Goal: Task Accomplishment & Management: Complete application form

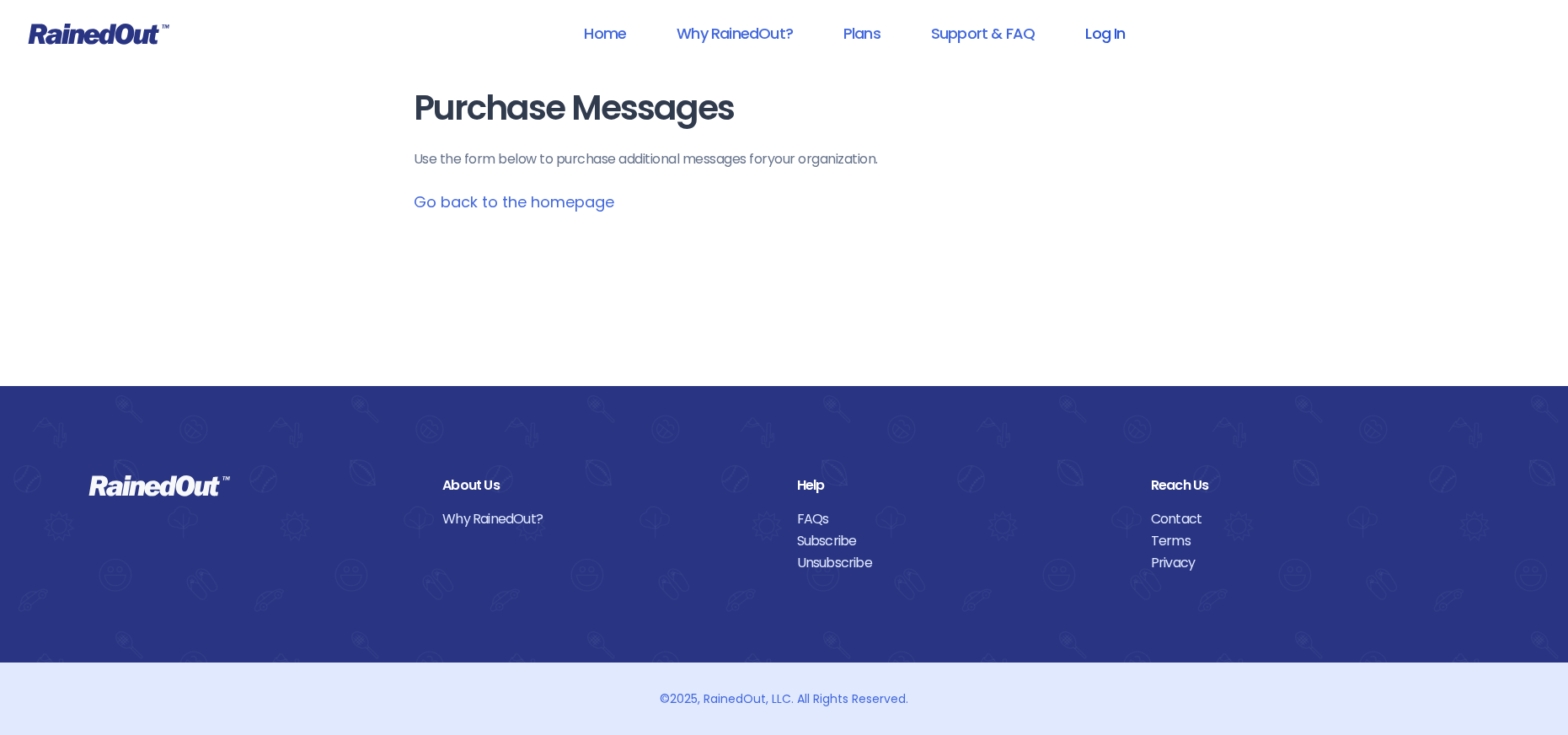
click at [1105, 27] on link "Log In" at bounding box center [1104, 33] width 84 height 38
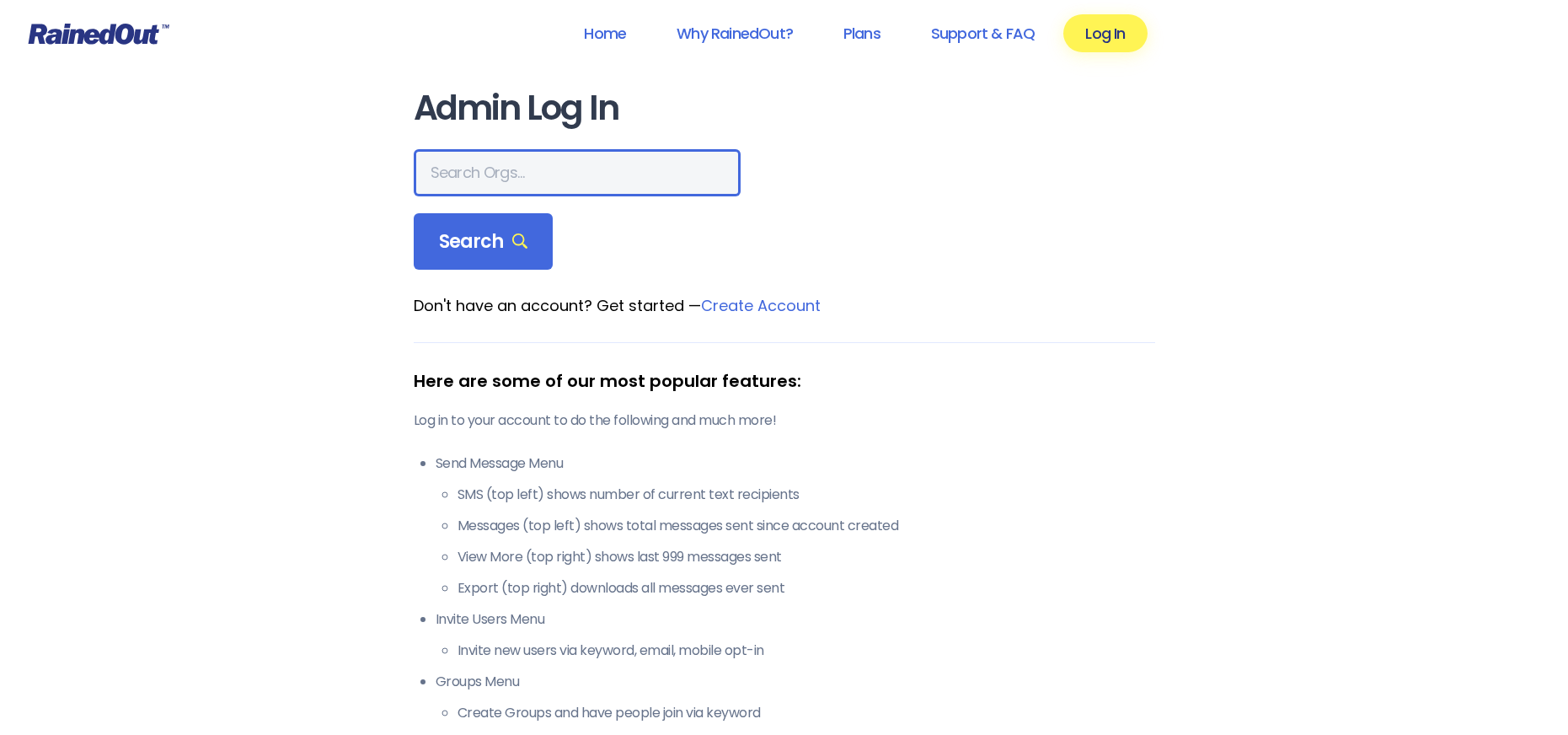
click at [437, 172] on input "text" at bounding box center [577, 172] width 327 height 47
type input "[PERSON_NAME] allegiance"
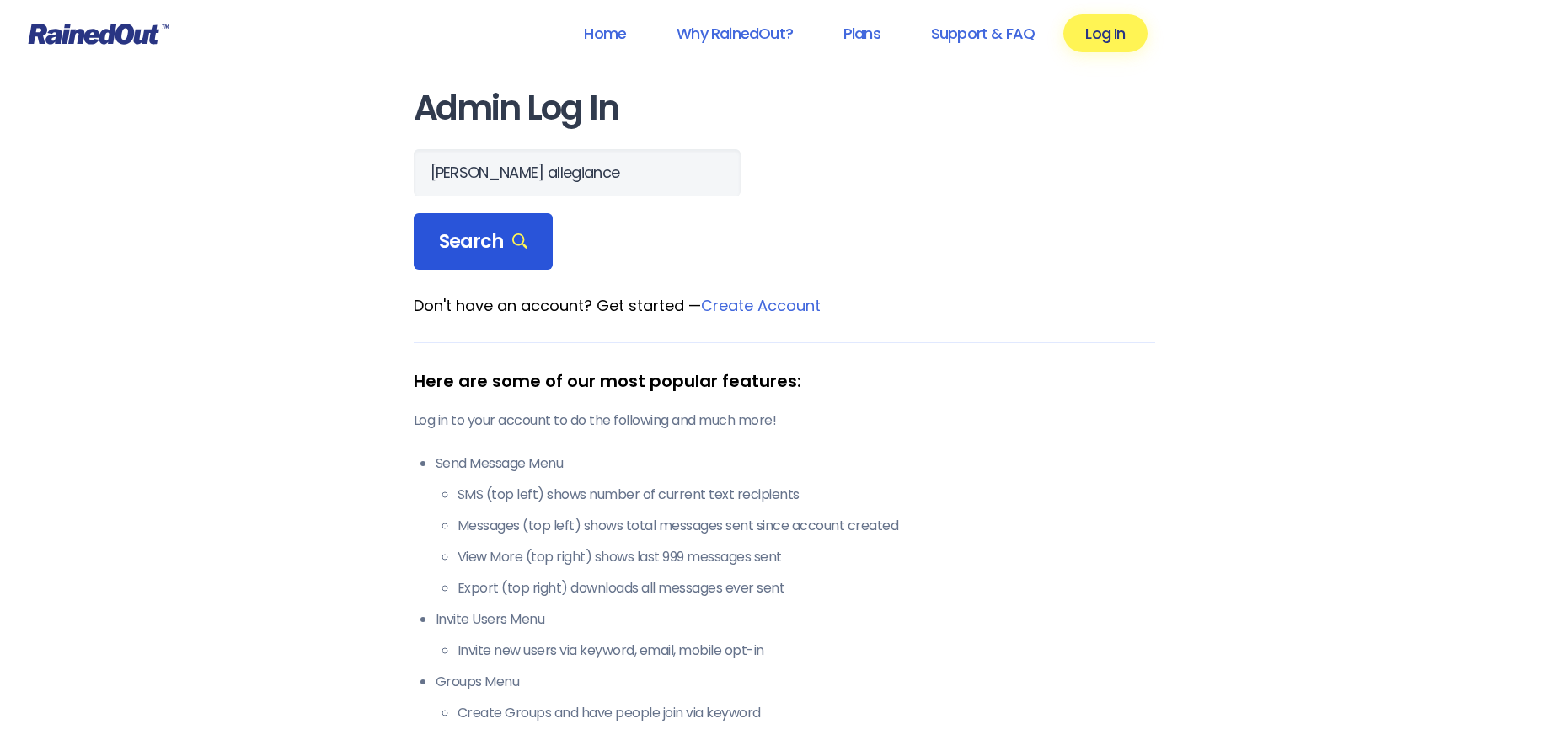
click at [481, 230] on span "Search" at bounding box center [483, 241] width 90 height 24
click at [493, 240] on span "Search" at bounding box center [483, 241] width 90 height 24
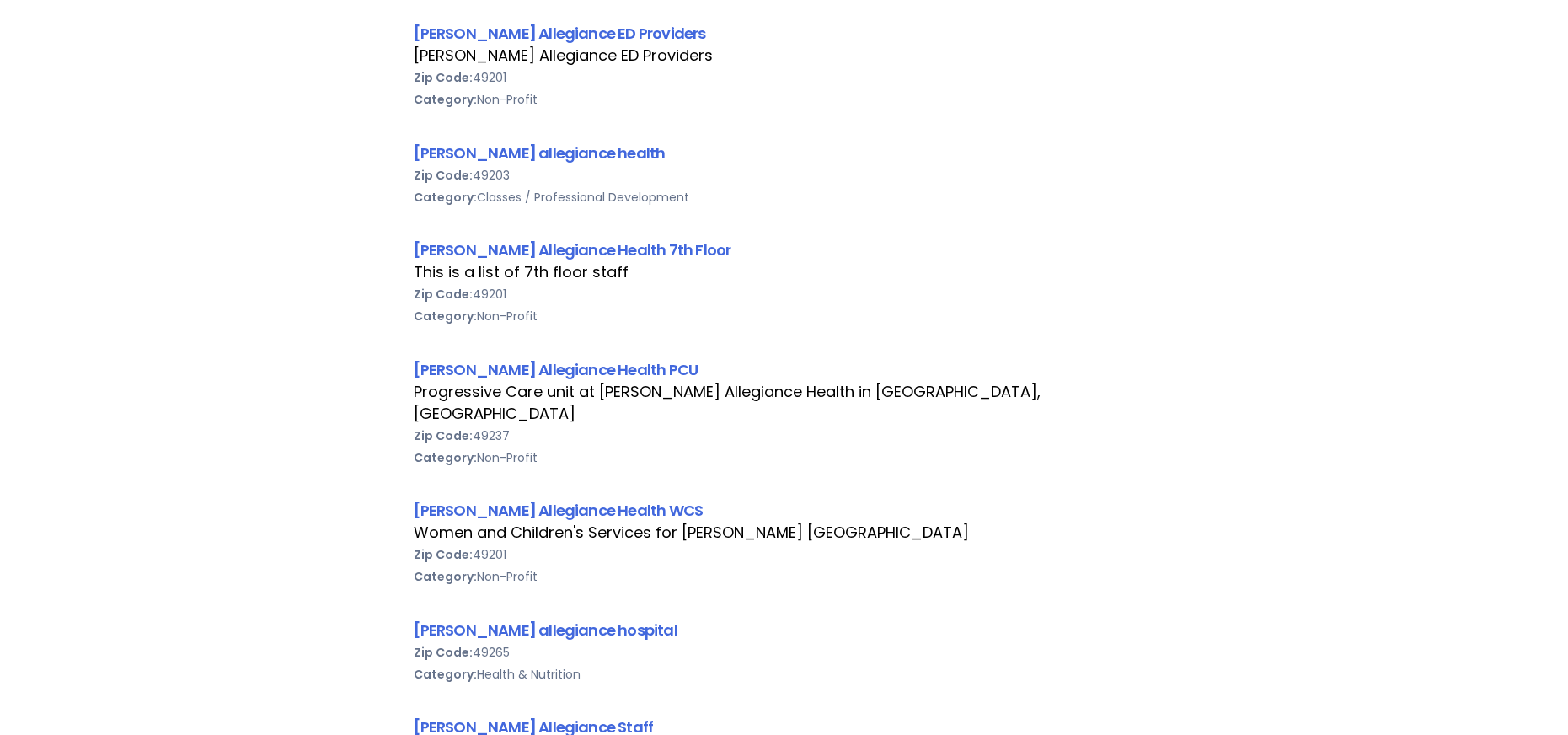
scroll to position [842, 0]
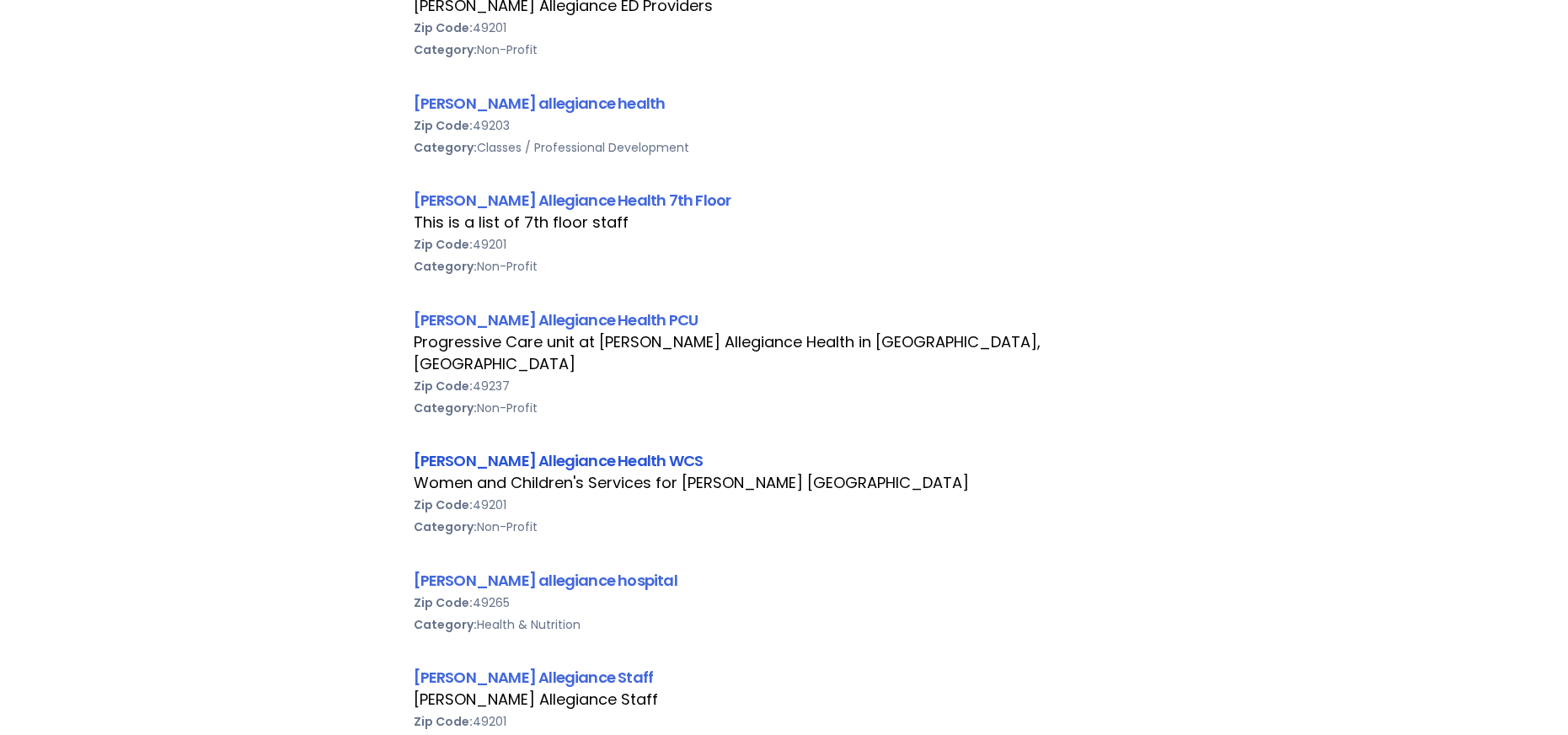
click at [551, 449] on link "[PERSON_NAME] Allegiance Health WCS" at bounding box center [559, 460] width 290 height 21
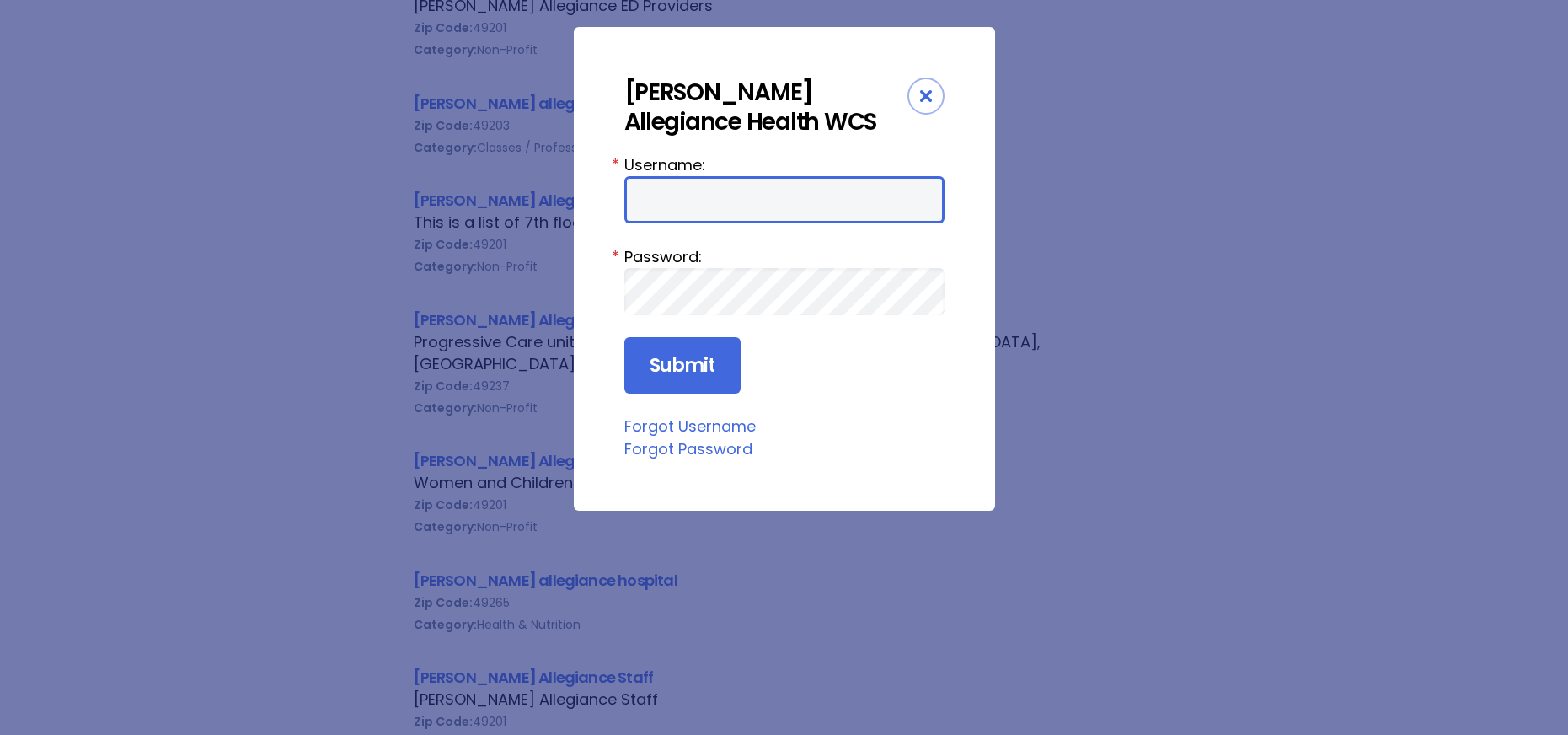
drag, startPoint x: 640, startPoint y: 215, endPoint x: 678, endPoint y: 215, distance: 38.0
click at [640, 215] on input "Username:" at bounding box center [784, 200] width 320 height 47
type input "aprevos1"
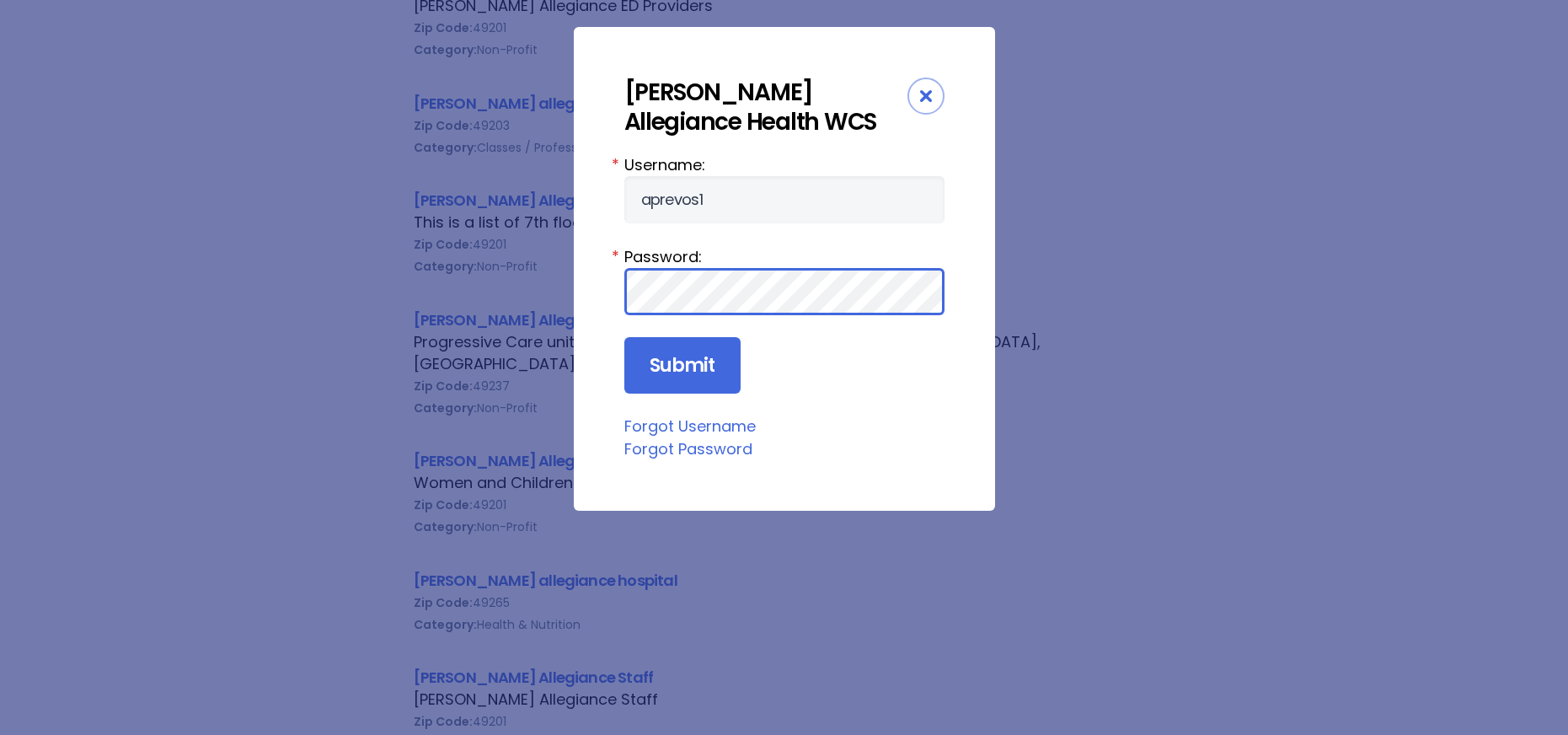
click at [624, 337] on input "Submit" at bounding box center [681, 366] width 116 height 57
